Goal: Information Seeking & Learning: Understand process/instructions

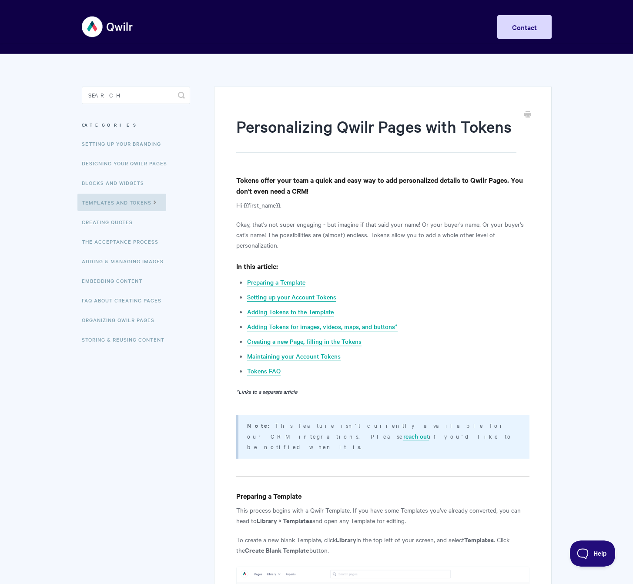
click at [308, 297] on link "Setting up your Account Tokens" at bounding box center [291, 297] width 89 height 10
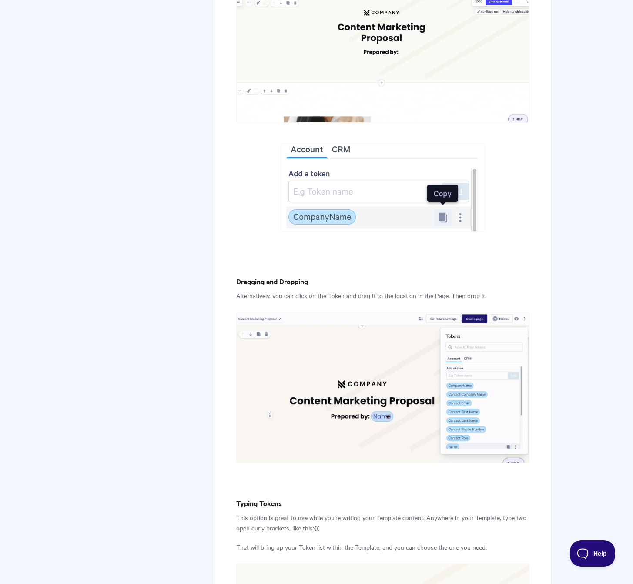
scroll to position [1616, 0]
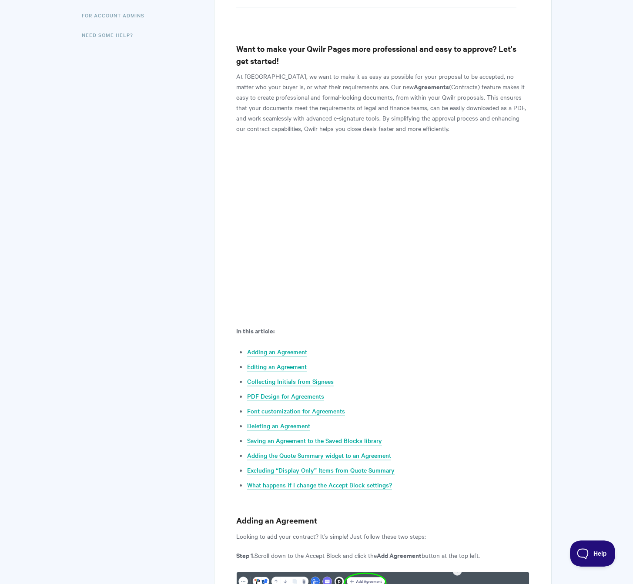
scroll to position [220, 0]
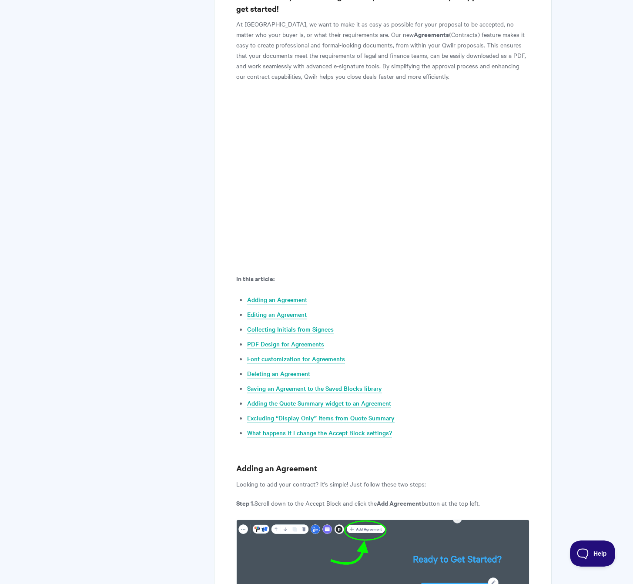
click at [346, 409] on ul "Adding an Agreement Editing an Agreement Collecting Initials from Signees PDF D…" at bounding box center [388, 366] width 282 height 144
click at [348, 405] on link "Adding the Quote Summary widget to an Agreement" at bounding box center [319, 404] width 144 height 10
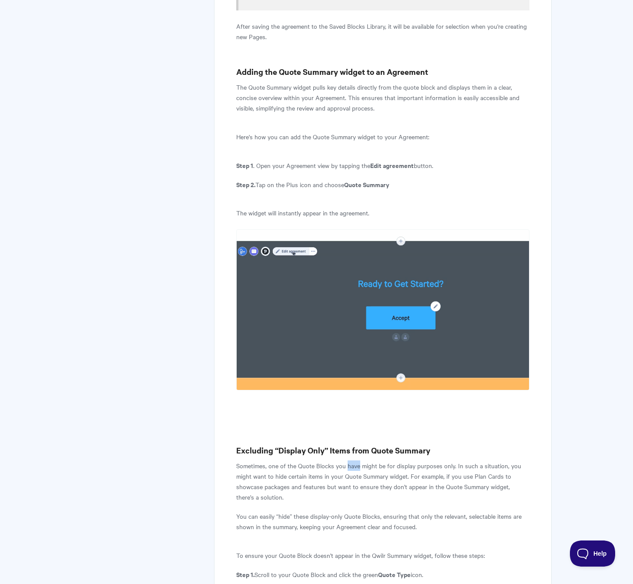
click at [348, 460] on p "Sometimes, one of the Quote Blocks you have might be for display purposes only.…" at bounding box center [382, 481] width 293 height 42
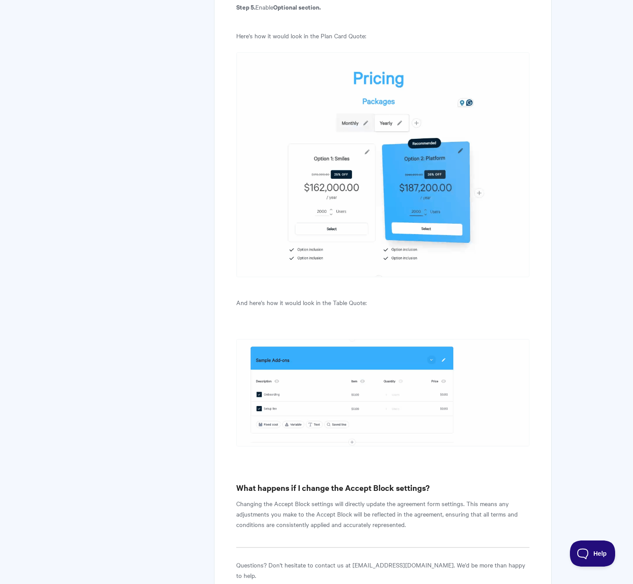
scroll to position [6649, 0]
